Goal: Information Seeking & Learning: Check status

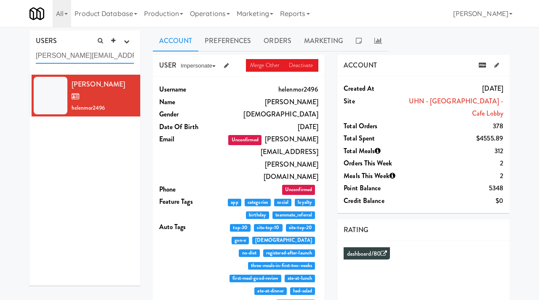
click at [112, 52] on input "helen.morris@uhn.ca" at bounding box center [85, 56] width 98 height 16
paste input "derek.diciccio@ingka.ikea.com"
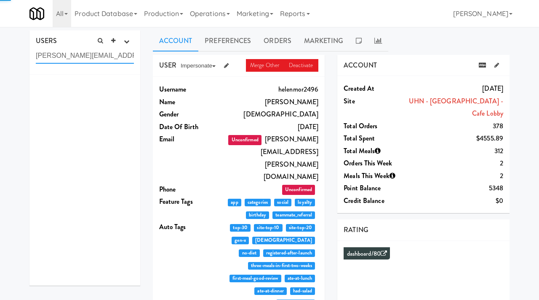
type input "derek.diciccio@ingka.ikea.com"
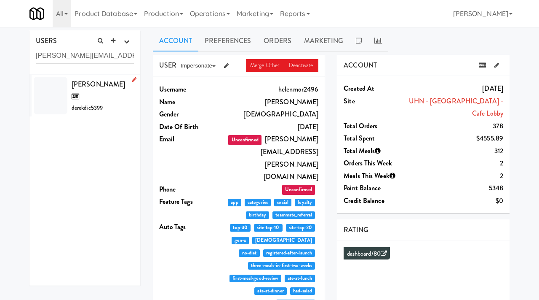
click at [112, 92] on div "Derek Diciccio derekdic5399" at bounding box center [103, 95] width 62 height 35
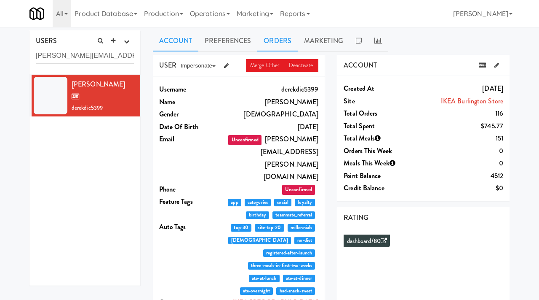
click at [279, 41] on link "Orders" at bounding box center [277, 40] width 40 height 21
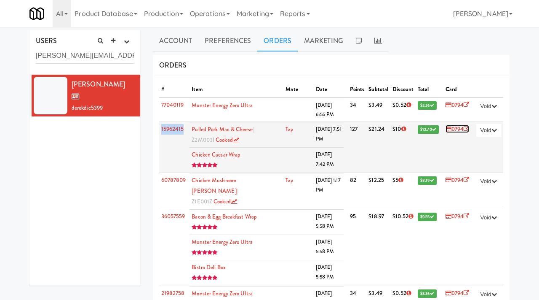
click at [459, 129] on link "0794" at bounding box center [458, 129] width 24 height 8
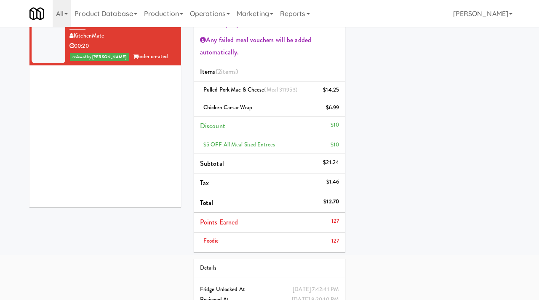
scroll to position [78, 0]
